Goal: Task Accomplishment & Management: Complete application form

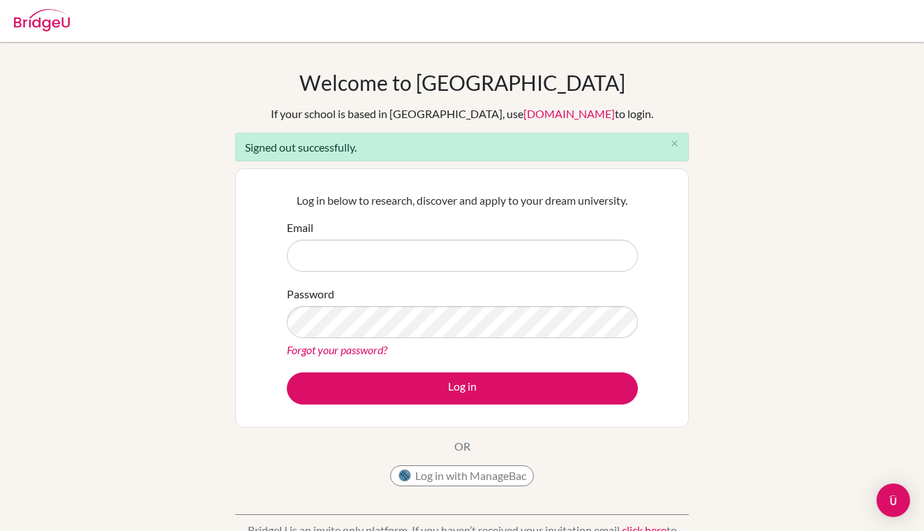
click at [470, 251] on input "Email" at bounding box center [462, 255] width 351 height 32
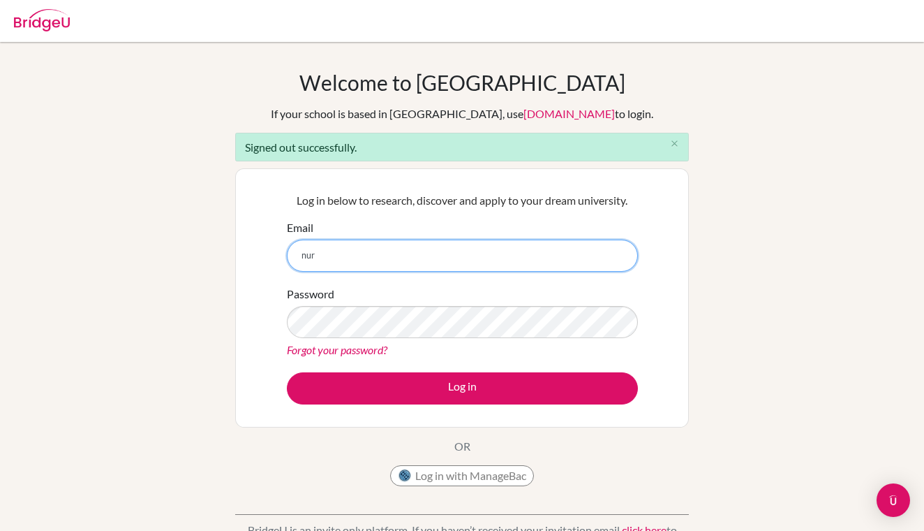
type input "nursultan.sadykov12@gmail.com"
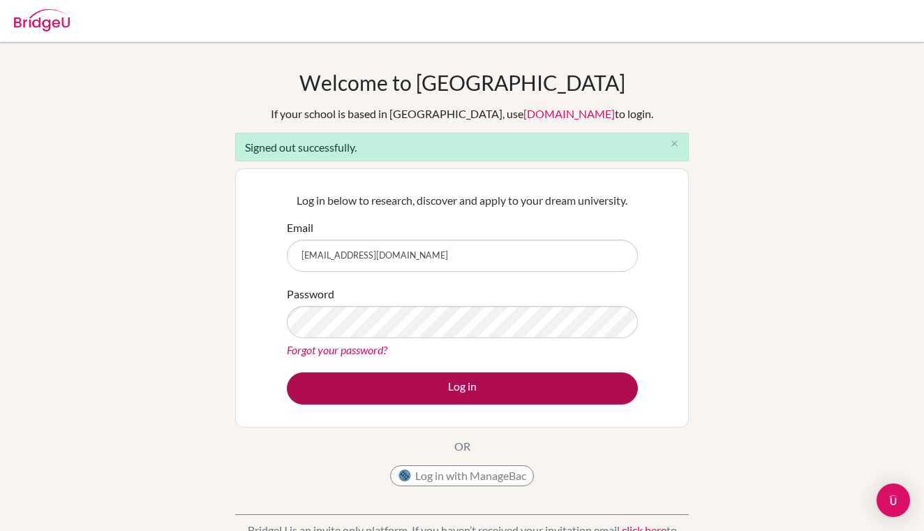
click at [428, 384] on button "Log in" at bounding box center [462, 388] width 351 height 32
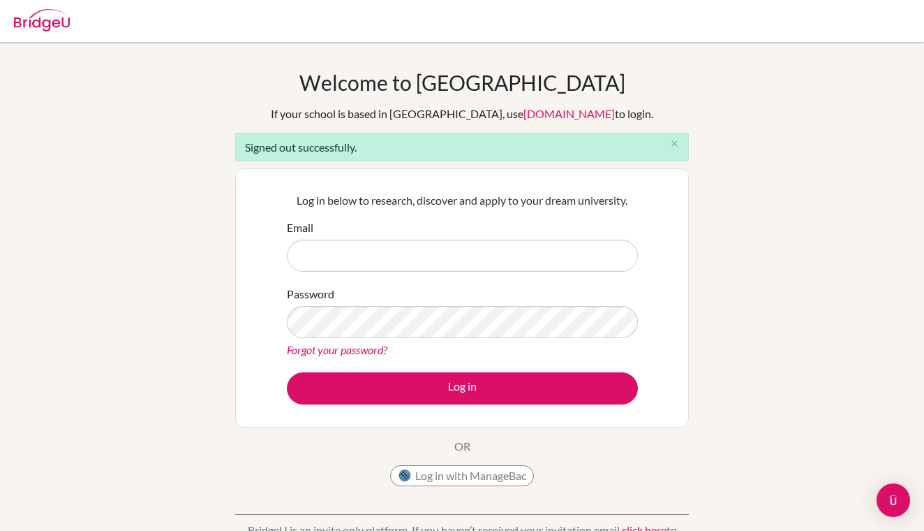
click at [417, 251] on input "Email" at bounding box center [462, 255] width 351 height 32
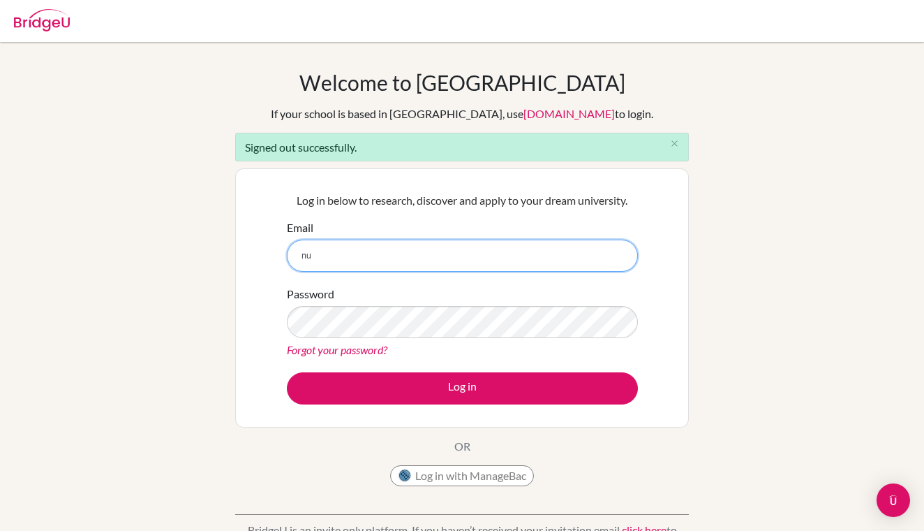
type input "[EMAIL_ADDRESS][DOMAIN_NAME]"
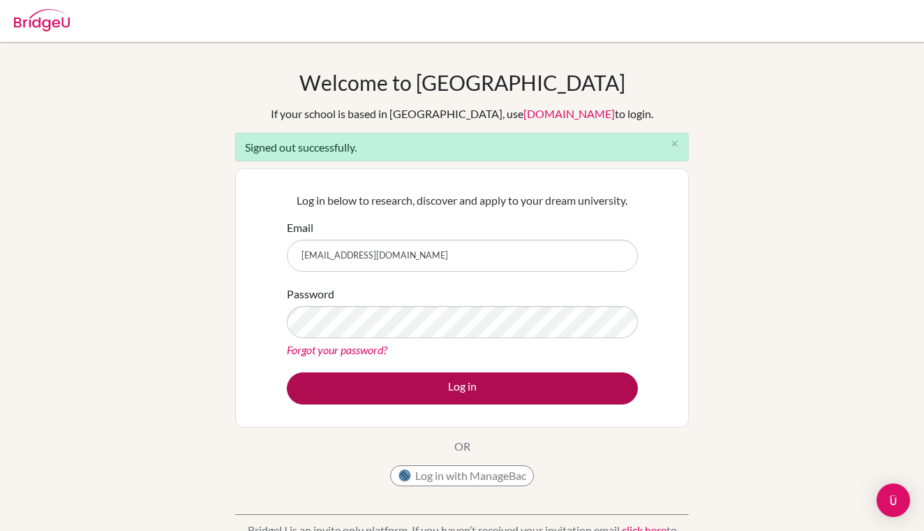
click at [426, 390] on button "Log in" at bounding box center [462, 388] width 351 height 32
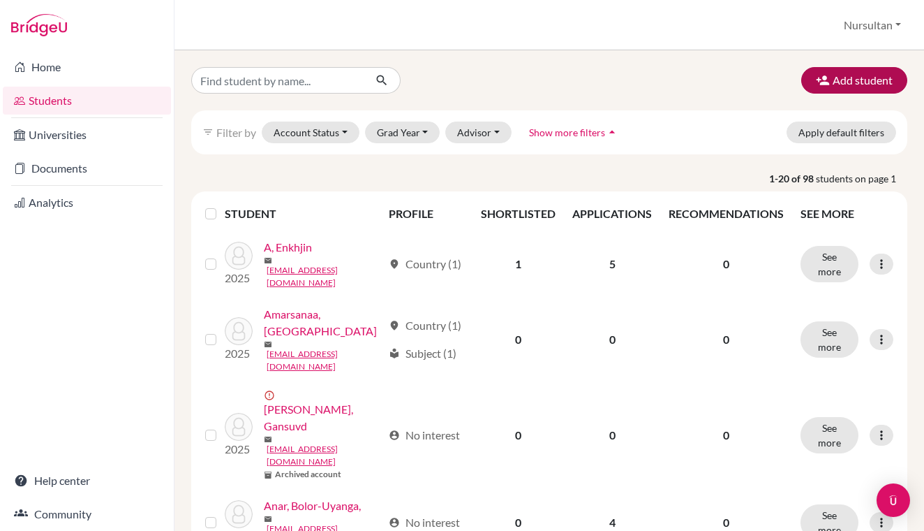
click at [855, 85] on button "Add student" at bounding box center [854, 80] width 106 height 27
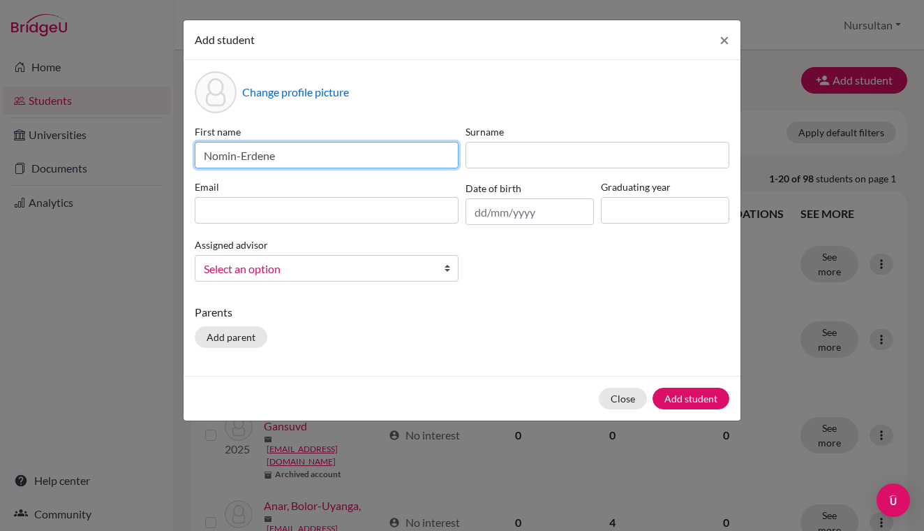
type input "Nomin-Erdene"
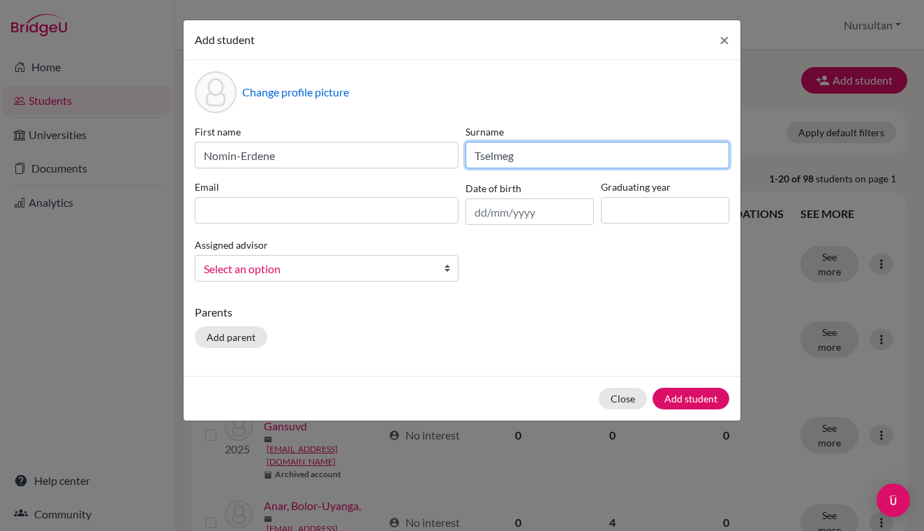
type input "Tselmeg"
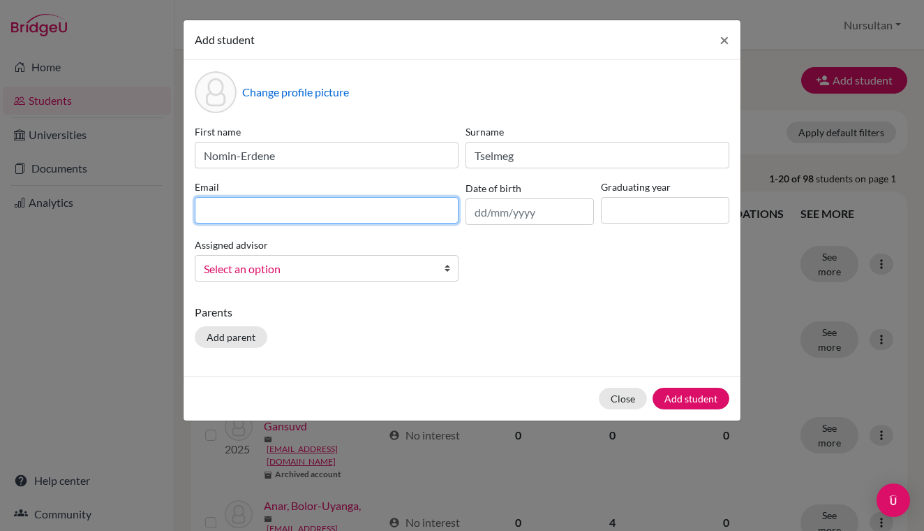
paste input "mailto:[EMAIL_ADDRESS][DOMAIN_NAME]"
click at [239, 214] on input "mailto:[EMAIL_ADDRESS][DOMAIN_NAME]" at bounding box center [327, 210] width 264 height 27
type input "[EMAIL_ADDRESS][DOMAIN_NAME]"
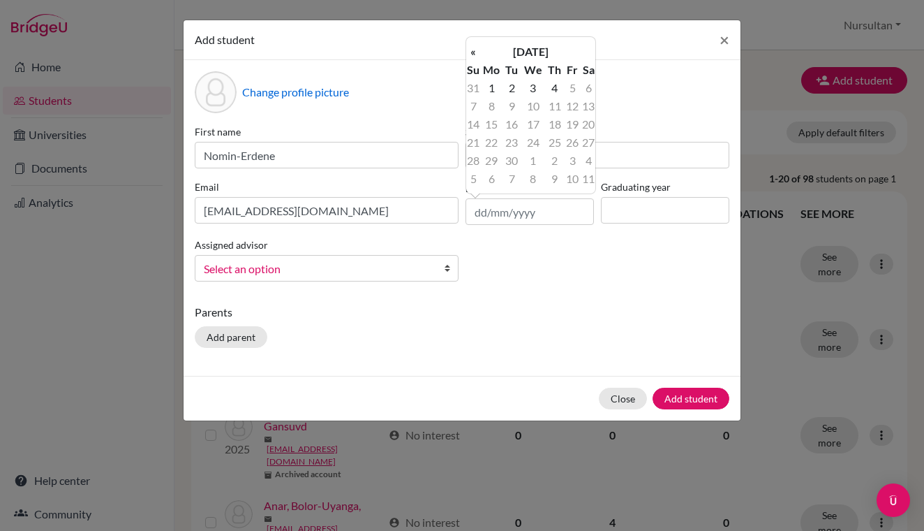
click at [513, 180] on td "7" at bounding box center [511, 179] width 17 height 18
click at [473, 108] on td "7" at bounding box center [473, 106] width 14 height 18
click at [475, 108] on td "7" at bounding box center [473, 106] width 14 height 18
click at [475, 57] on th "«" at bounding box center [473, 52] width 14 height 18
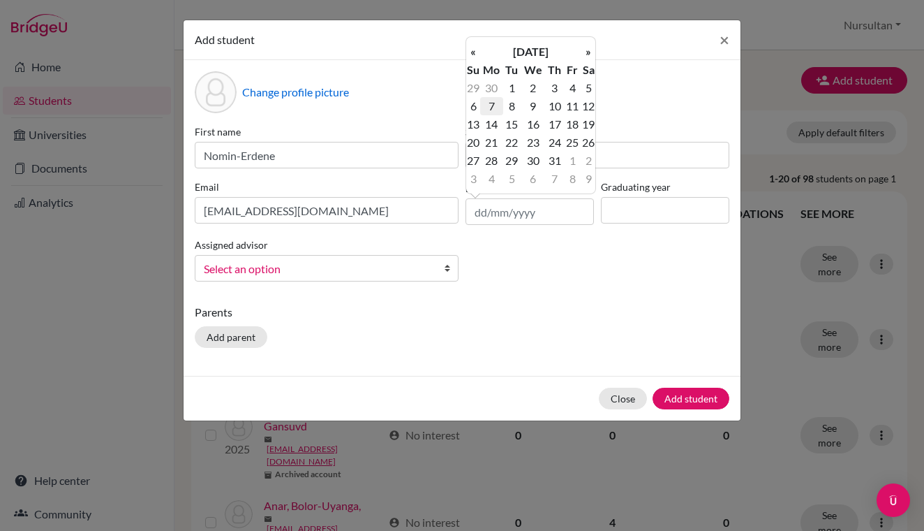
click at [497, 104] on td "7" at bounding box center [491, 106] width 23 height 18
click at [537, 210] on input "[DATE]" at bounding box center [530, 211] width 128 height 27
type input "[DATE]"
click at [635, 214] on input at bounding box center [665, 210] width 128 height 27
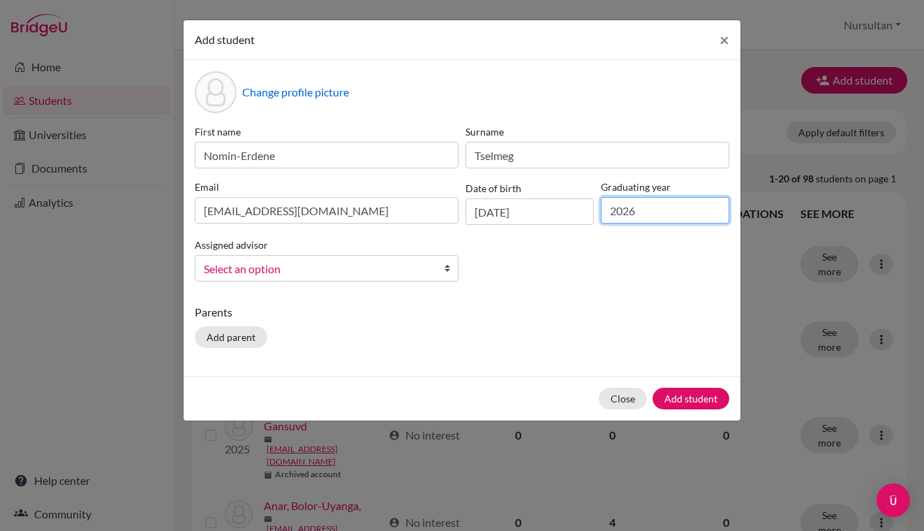
type input "2026"
click at [353, 256] on link "Select an option" at bounding box center [327, 268] width 264 height 27
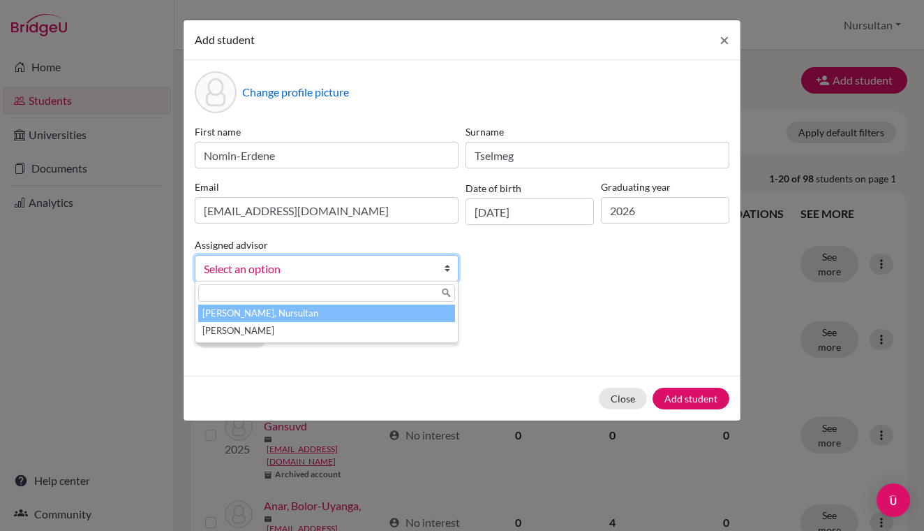
click at [264, 316] on li "[PERSON_NAME], Nursultan" at bounding box center [326, 312] width 257 height 17
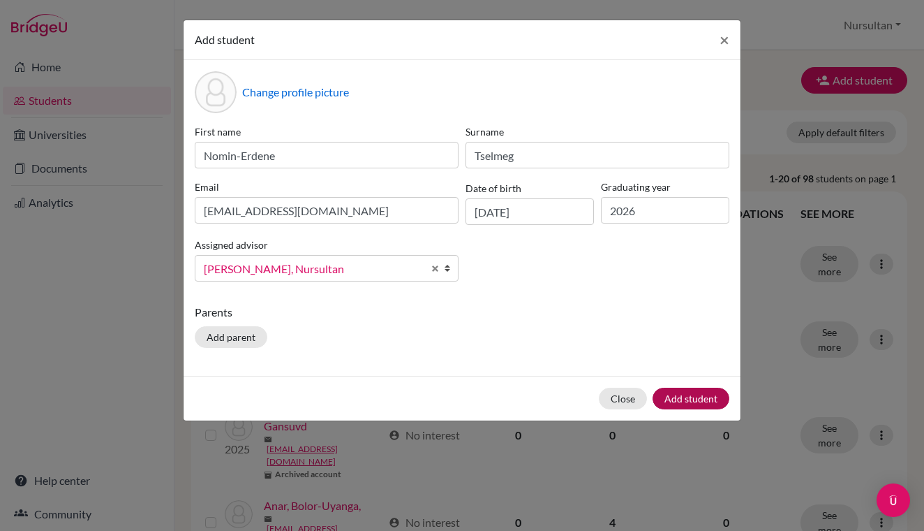
click at [701, 404] on button "Add student" at bounding box center [691, 398] width 77 height 22
